Goal: Information Seeking & Learning: Learn about a topic

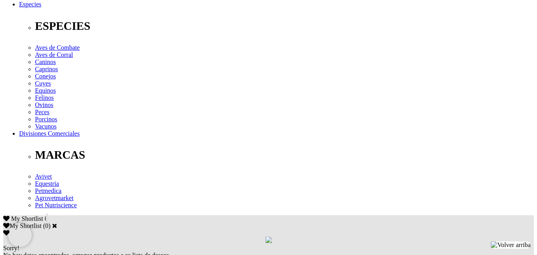
scroll to position [319, 0]
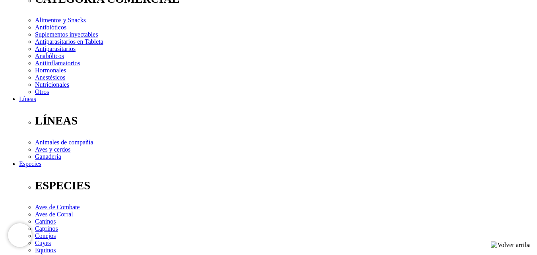
scroll to position [41, 0]
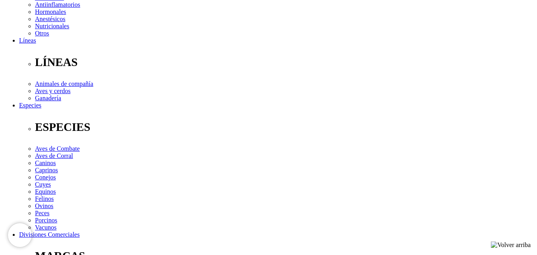
scroll to position [278, 0]
